Goal: Book appointment/travel/reservation

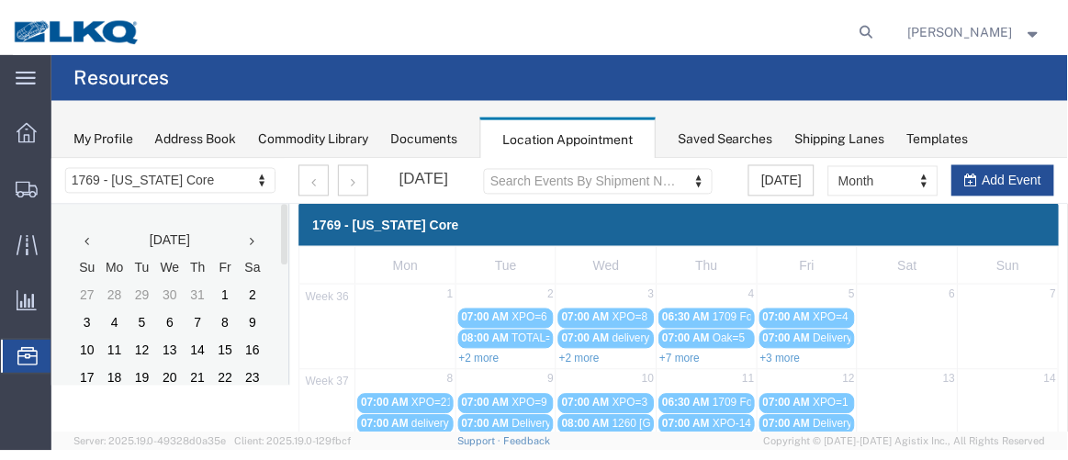
scroll to position [210, 0]
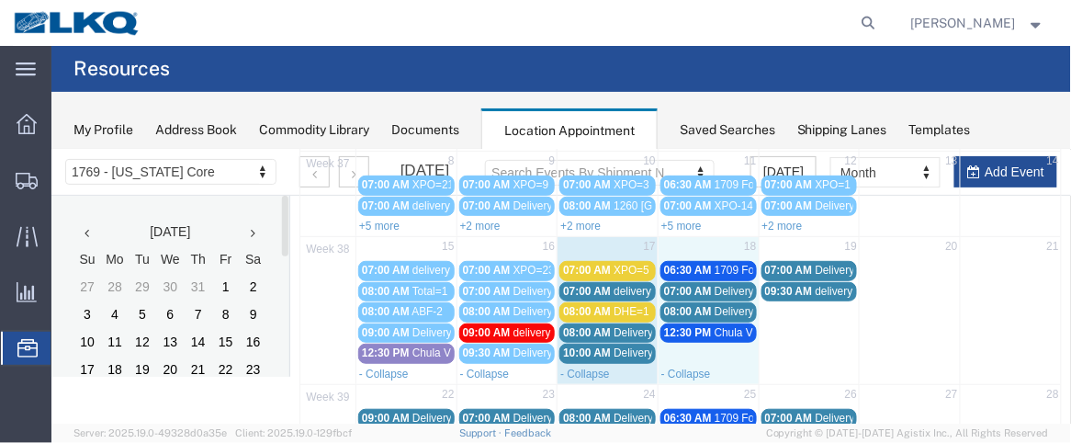
click at [697, 236] on td "18" at bounding box center [707, 247] width 101 height 23
select select "1"
select select
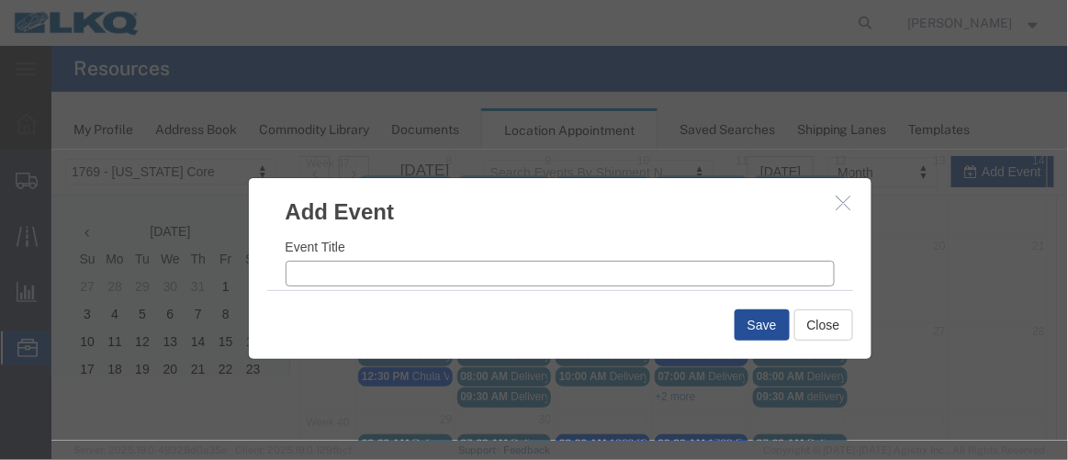
click at [396, 276] on input "Event Title" at bounding box center [559, 273] width 549 height 26
type input "XPO=7"
click at [594, 281] on input "9:41 AM" at bounding box center [703, 284] width 261 height 26
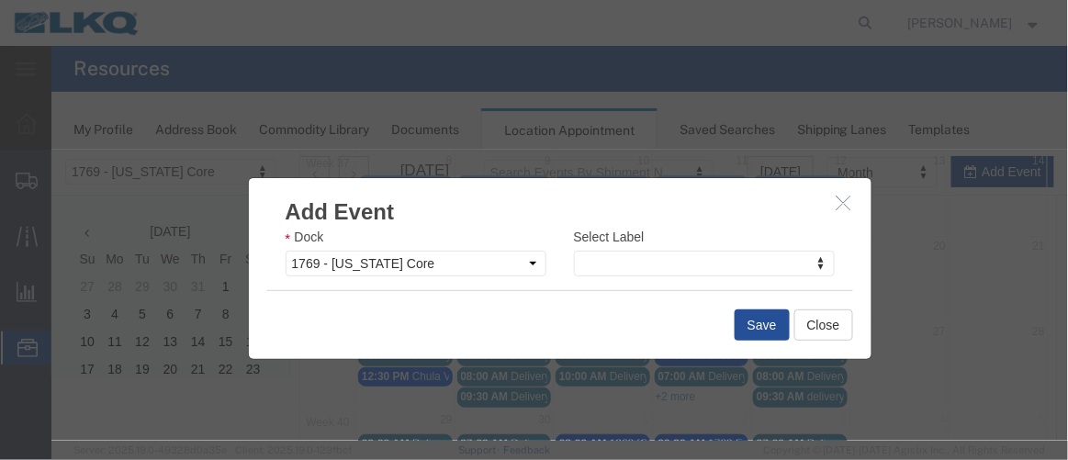
type input "7:00 AM"
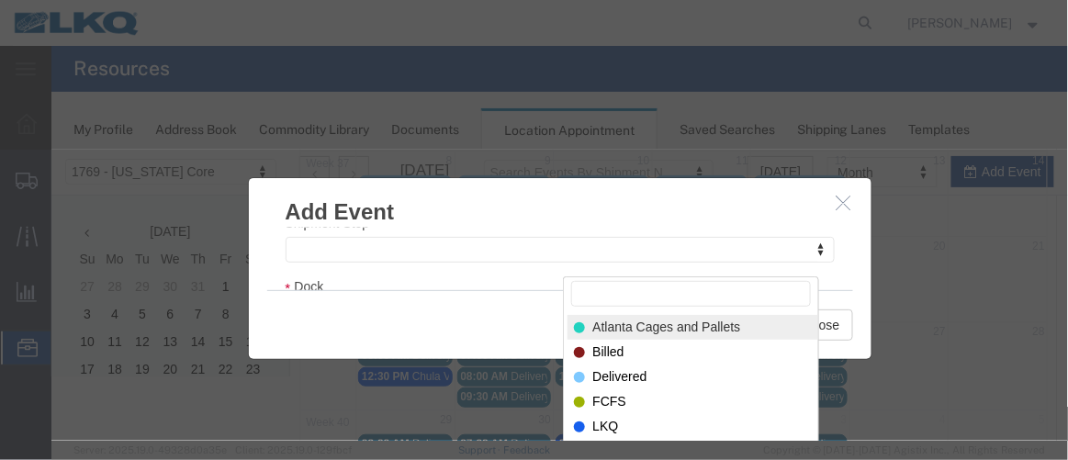
scroll to position [377, 0]
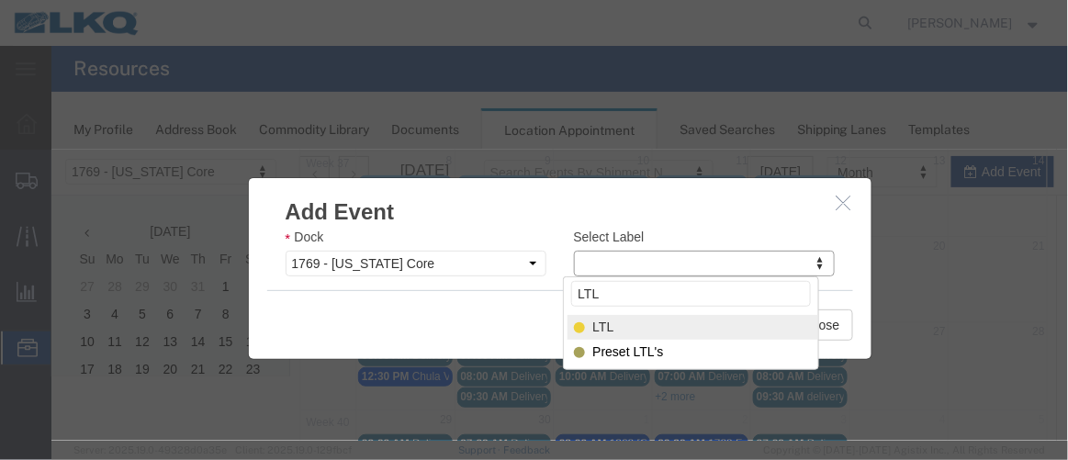
type input "LTL"
select select "25"
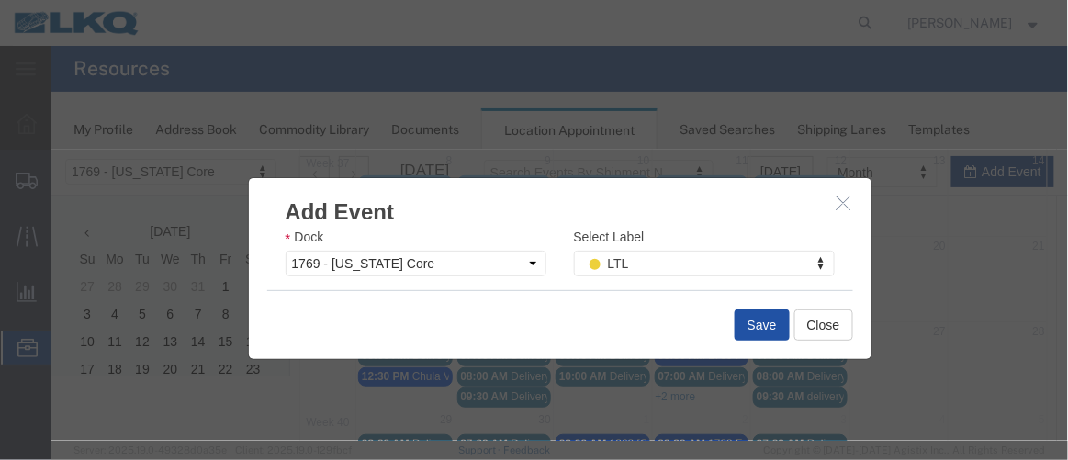
click at [749, 319] on button "Save" at bounding box center [761, 324] width 55 height 31
drag, startPoint x: 749, startPoint y: 319, endPoint x: 734, endPoint y: 321, distance: 15.7
click at [734, 321] on button "Save" at bounding box center [761, 324] width 55 height 31
click at [761, 328] on button "Save" at bounding box center [761, 324] width 55 height 31
click at [744, 319] on button "Save" at bounding box center [761, 324] width 55 height 31
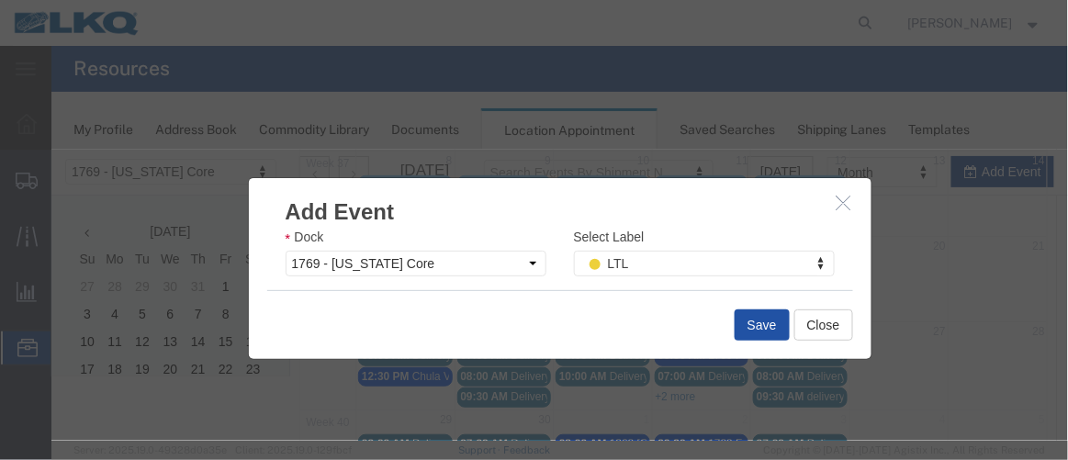
click at [767, 324] on button "Save" at bounding box center [761, 324] width 55 height 31
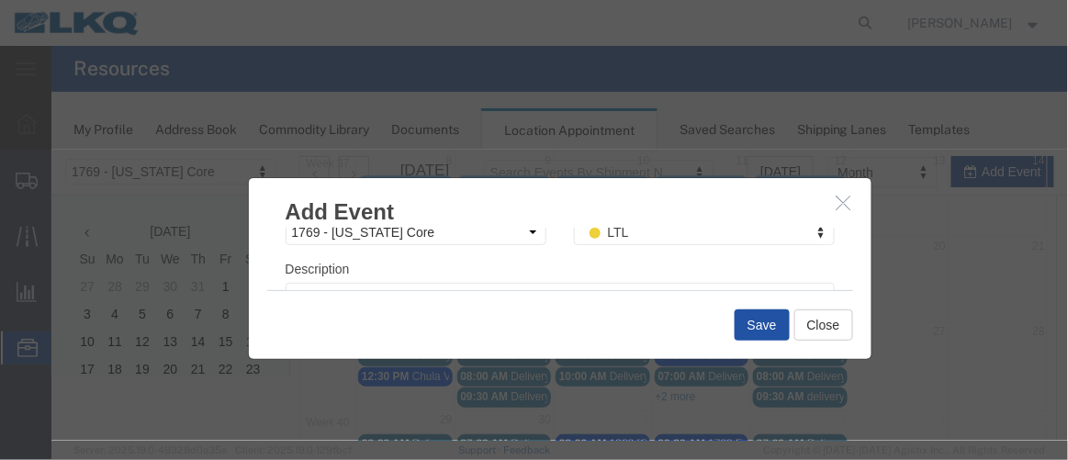
scroll to position [386, 0]
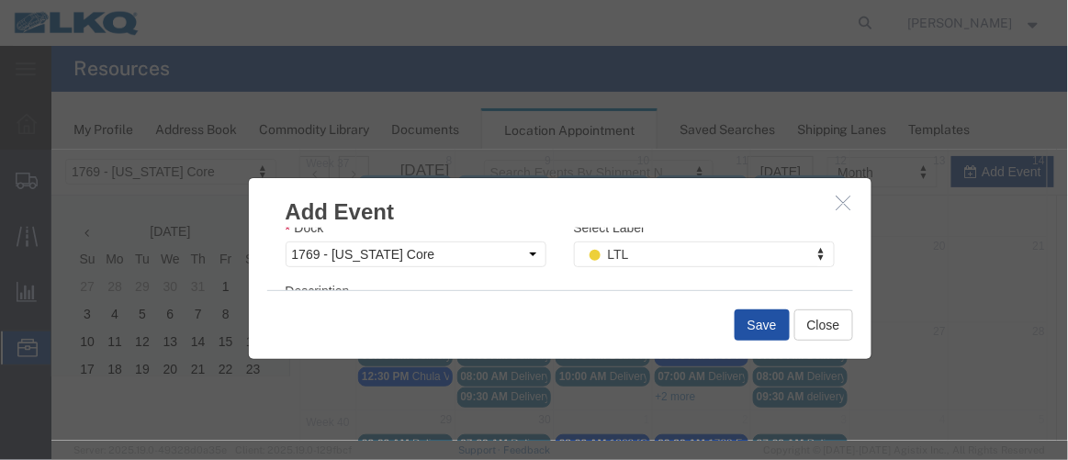
click at [749, 328] on button "Save" at bounding box center [761, 324] width 55 height 31
click at [750, 321] on button "Save" at bounding box center [761, 324] width 55 height 31
click at [807, 320] on button "Close" at bounding box center [823, 324] width 59 height 31
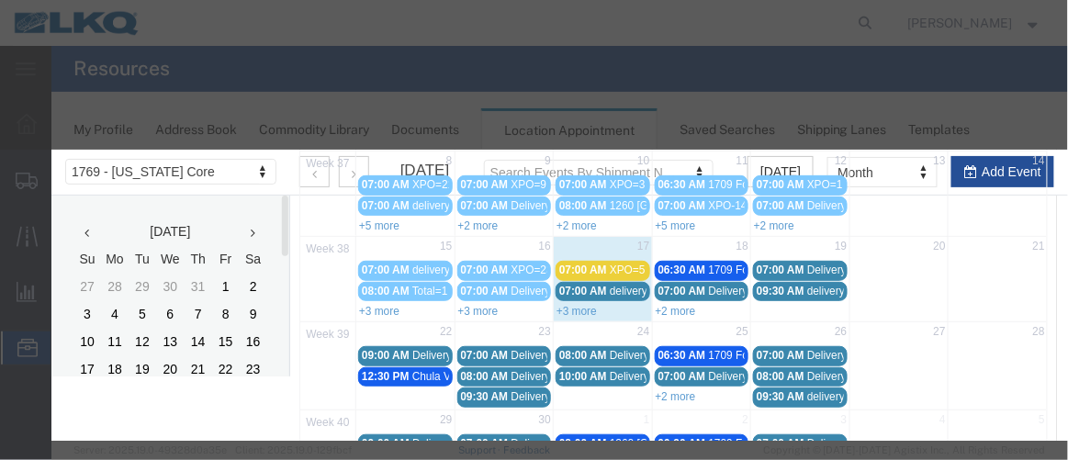
scroll to position [337, 0]
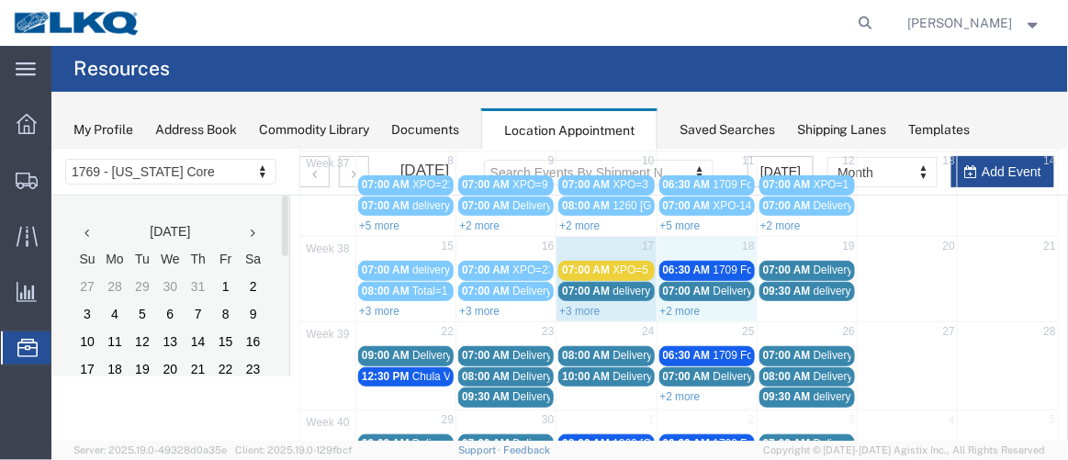
click at [687, 241] on td "18" at bounding box center [706, 247] width 100 height 23
select select "1"
select select
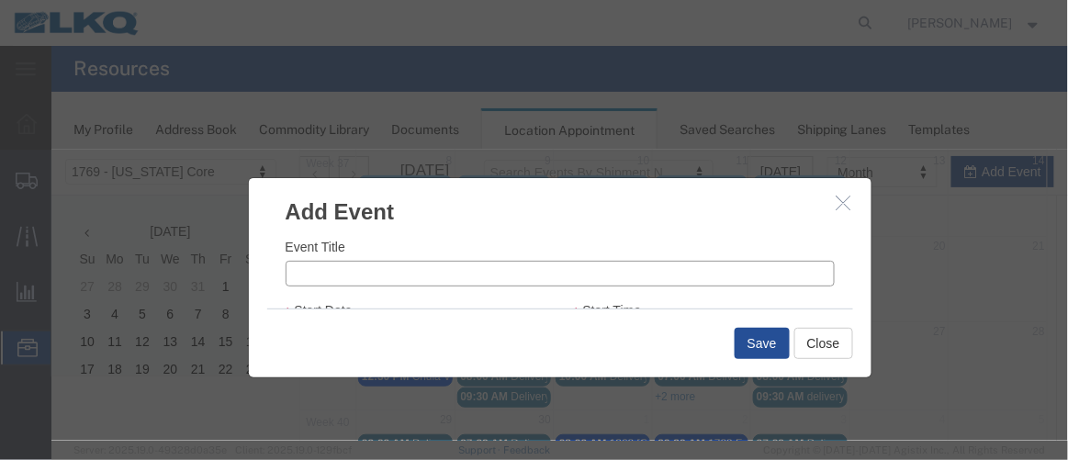
click at [373, 281] on input "Event Title" at bounding box center [559, 273] width 549 height 26
type input "XPO=7"
click at [593, 254] on input "8:46 AM" at bounding box center [703, 252] width 261 height 26
type input "7:46 AM"
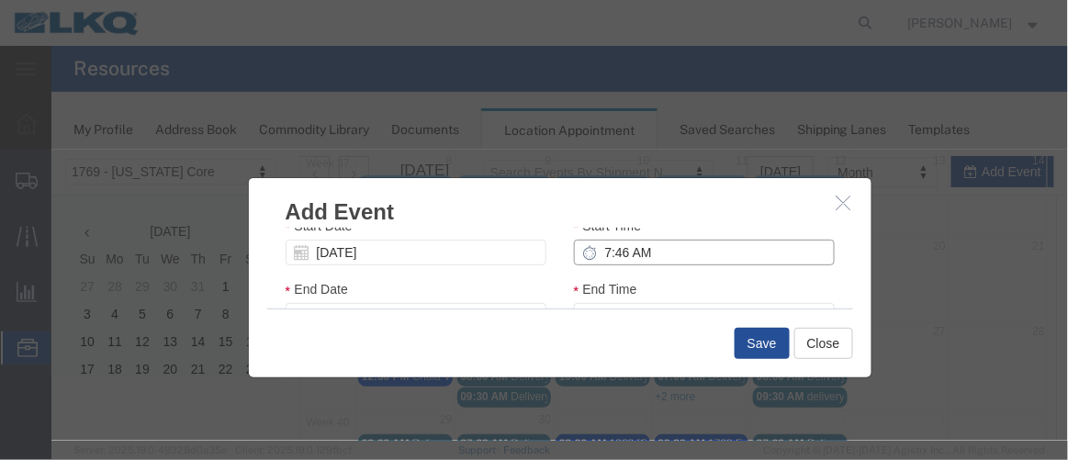
type input "8:46 AM"
type input "7:00 AM"
type input "8:00 AM"
click at [862, 253] on div "Add Event Event Title XPO=7 Start Date [DATE] Start Time 7:00 AM End Date [DATE…" at bounding box center [559, 276] width 625 height 201
click at [853, 254] on div "Event Title XPO=7 Start Date [DATE] Start Time 7:00 AM End Date [DATE] End Time…" at bounding box center [559, 267] width 623 height 81
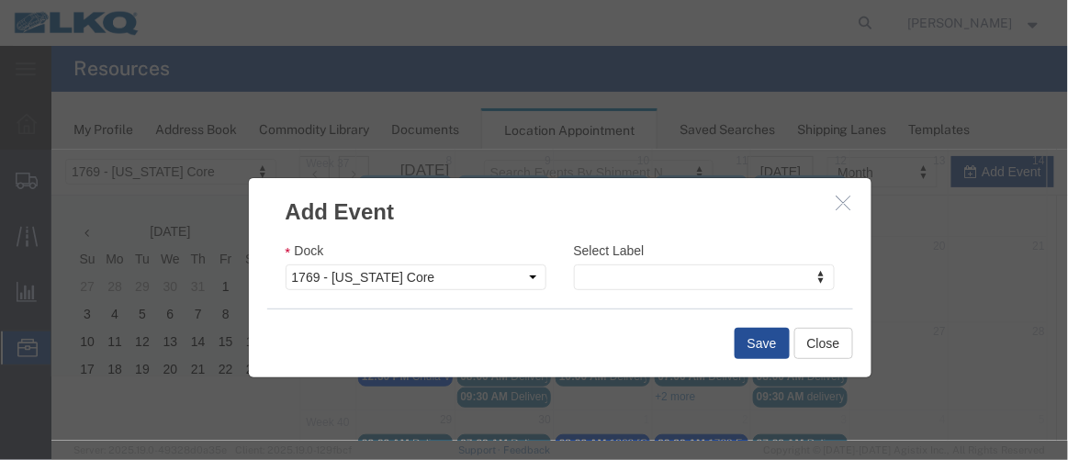
scroll to position [321, 0]
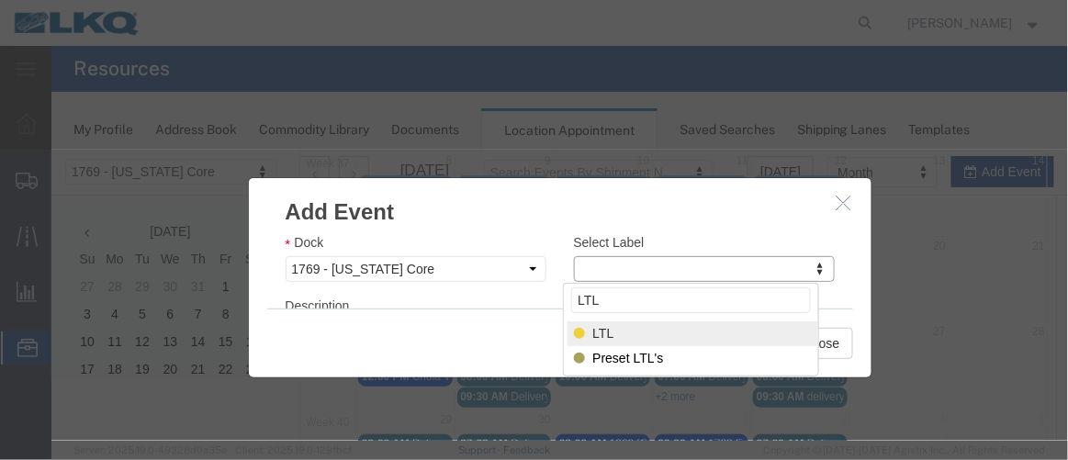
type input "LTL"
select select "25"
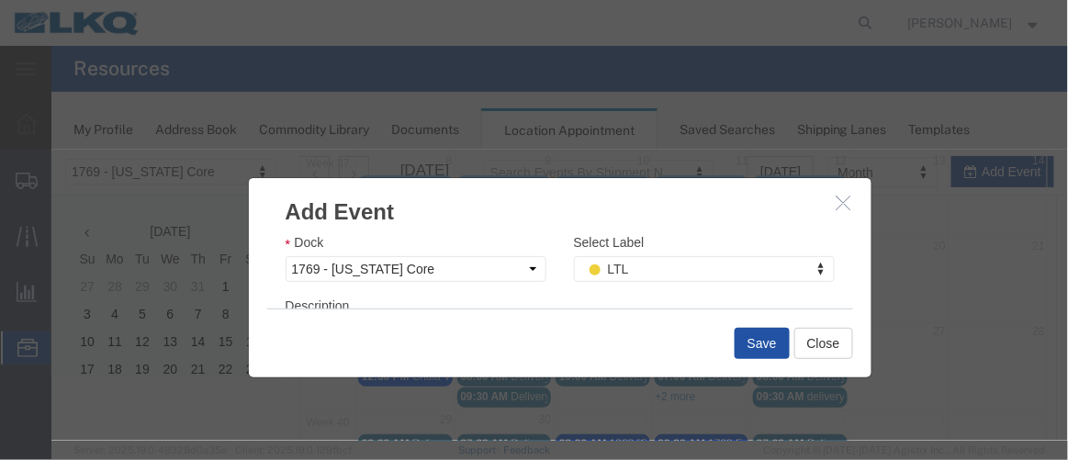
click at [756, 349] on button "Save" at bounding box center [761, 342] width 55 height 31
click at [756, 349] on div at bounding box center [559, 294] width 1017 height 291
click at [757, 344] on div at bounding box center [559, 294] width 1017 height 291
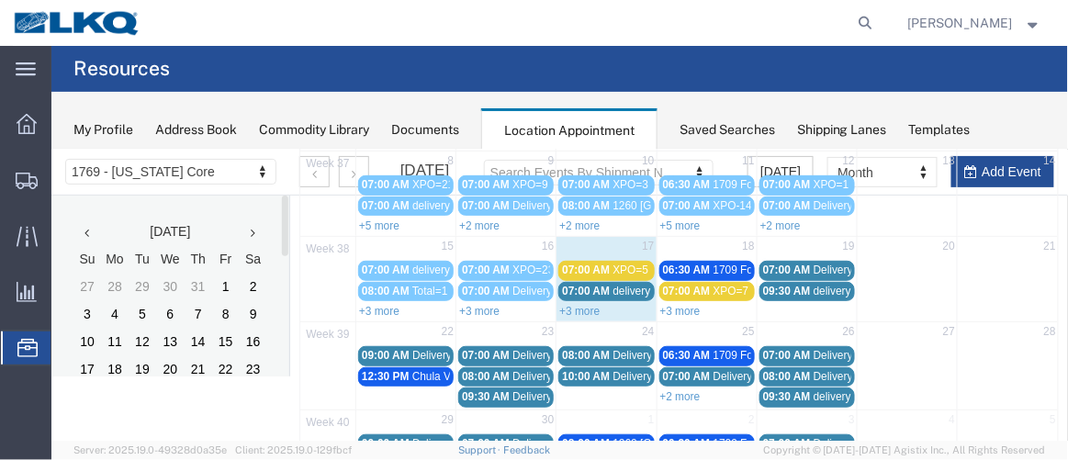
scroll to position [163, 0]
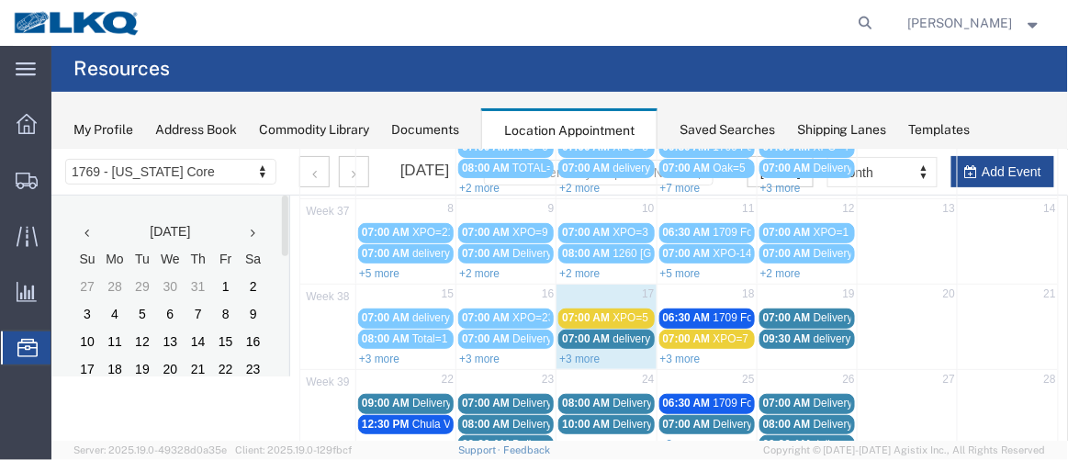
click at [896, 79] on agx-page-header "Resources" at bounding box center [559, 69] width 1017 height 46
click at [674, 352] on link "+3 more" at bounding box center [679, 358] width 40 height 13
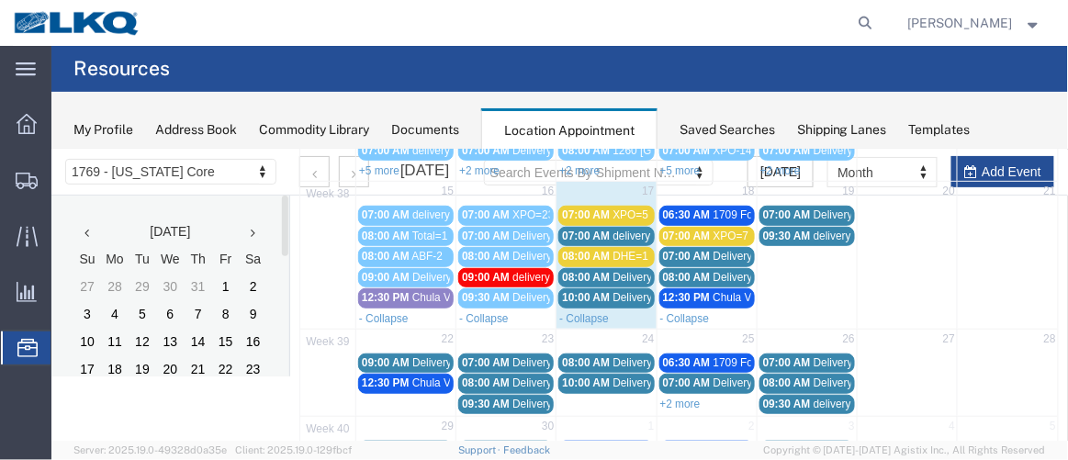
scroll to position [266, 0]
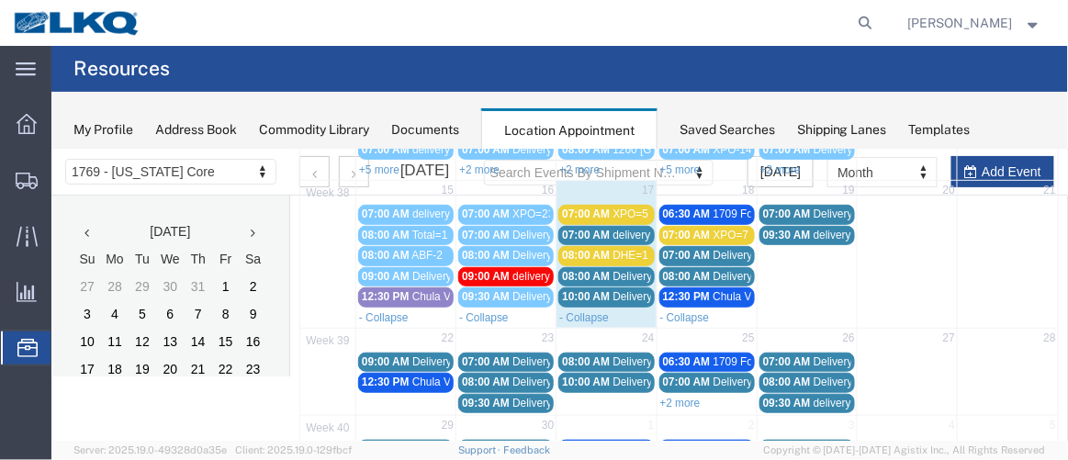
click at [661, 66] on agx-page-header "Resources" at bounding box center [559, 69] width 1017 height 46
click at [347, 17] on agx-global-search at bounding box center [588, 23] width 588 height 46
